Goal: Navigation & Orientation: Find specific page/section

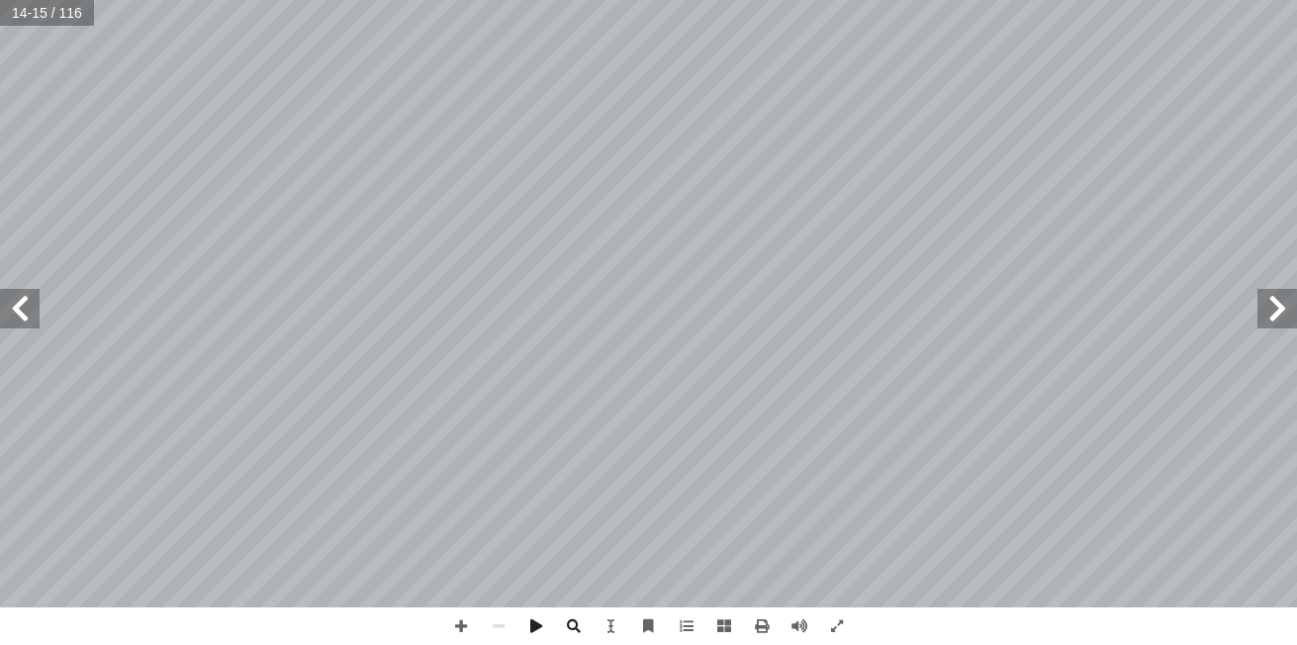
click at [20, 299] on span at bounding box center [20, 309] width 40 height 40
click at [1272, 312] on span at bounding box center [1278, 309] width 40 height 40
click at [23, 302] on span at bounding box center [20, 309] width 40 height 40
click at [1282, 313] on span at bounding box center [1278, 309] width 40 height 40
